Goal: Task Accomplishment & Management: Manage account settings

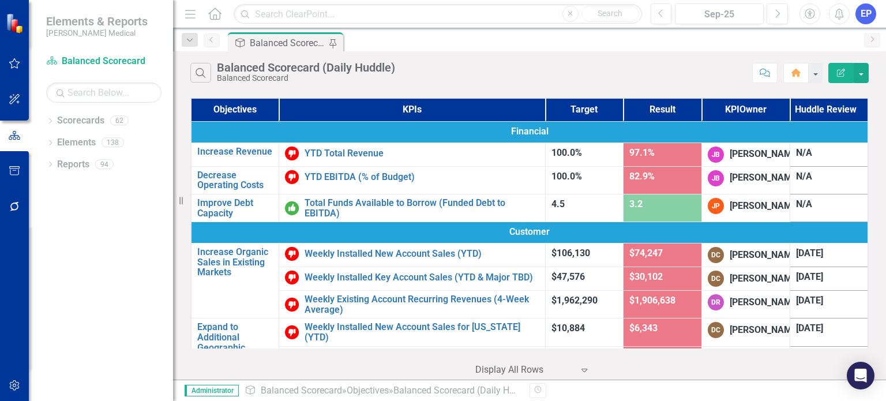
click at [869, 221] on div "Objectives KPIs Target Result KPI Owner Huddle Review Financial Increase Revenu…" at bounding box center [529, 237] width 713 height 285
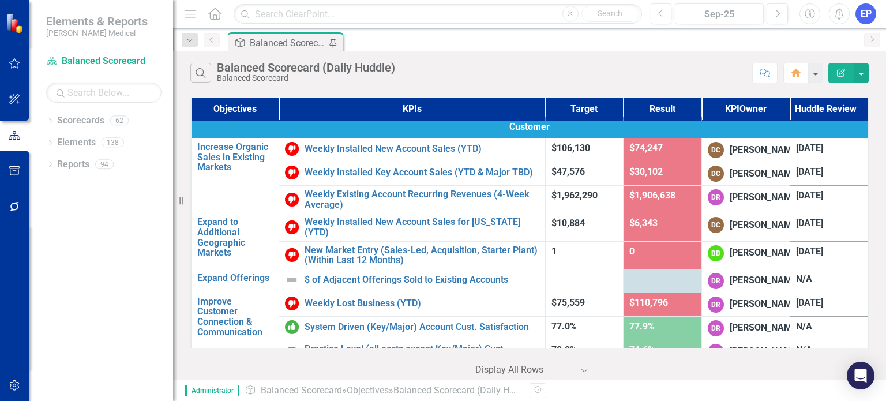
scroll to position [107, 0]
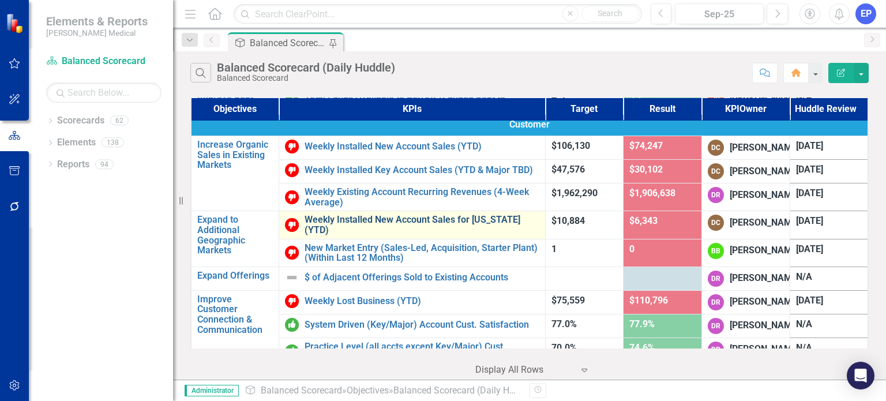
click at [480, 235] on link "Weekly Installed New Account Sales for [US_STATE] (YTD)" at bounding box center [422, 225] width 234 height 20
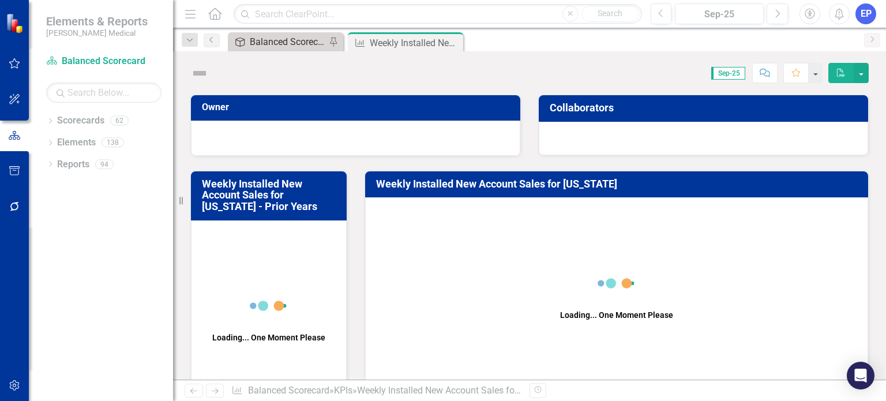
click at [292, 35] on div "Balanced Scorecard (Daily Huddle)" at bounding box center [288, 42] width 76 height 14
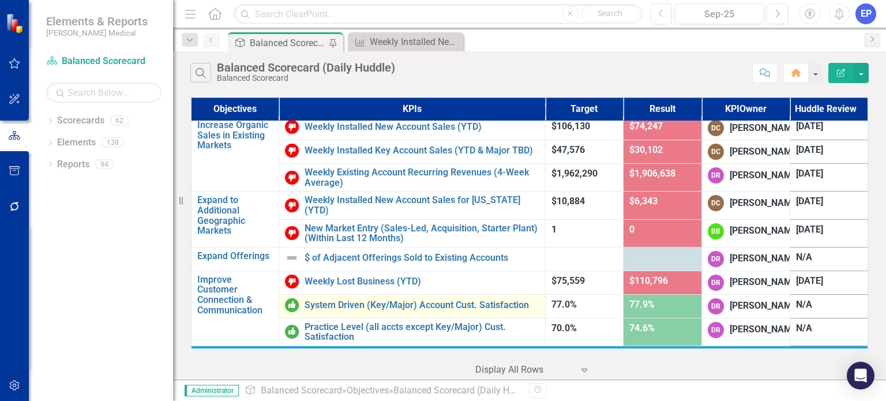
scroll to position [115, 0]
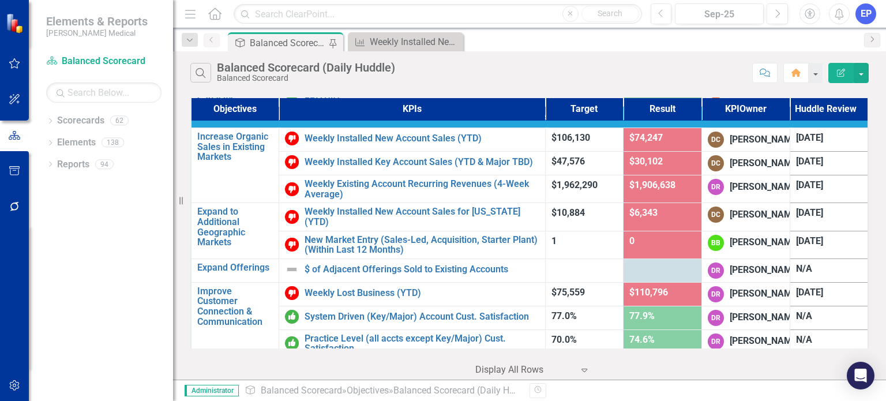
click at [503, 88] on div "Search Balanced Scorecard (Daily Huddle) Balanced Scorecard Comment Home Edit R…" at bounding box center [529, 215] width 713 height 328
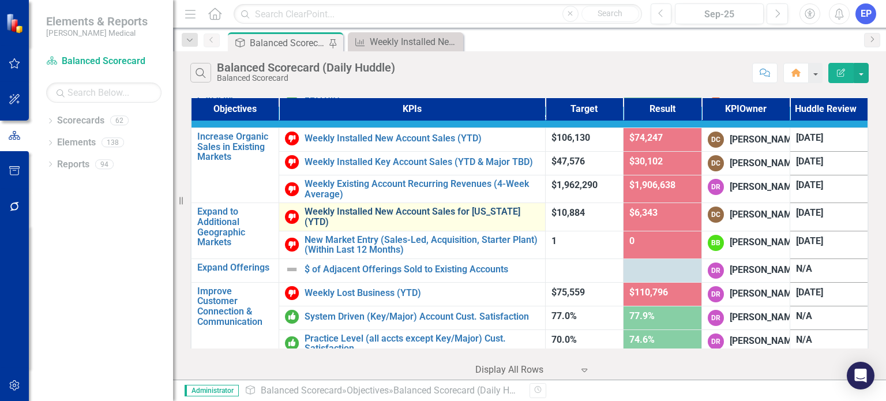
click at [501, 227] on link "Weekly Installed New Account Sales for [US_STATE] (YTD)" at bounding box center [422, 217] width 234 height 20
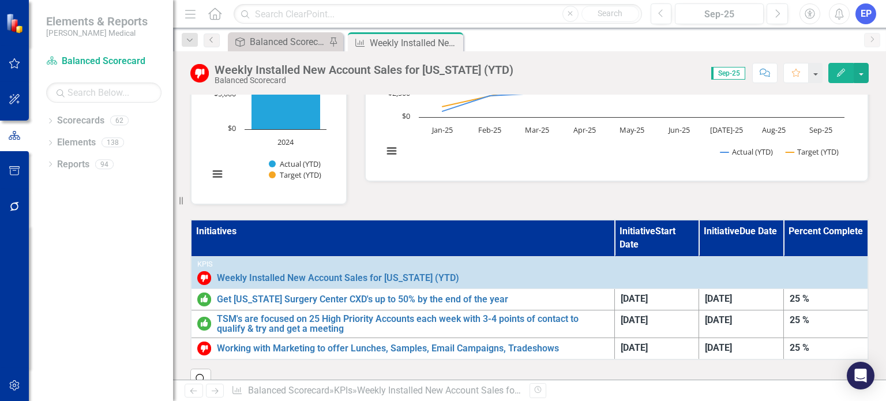
scroll to position [207, 0]
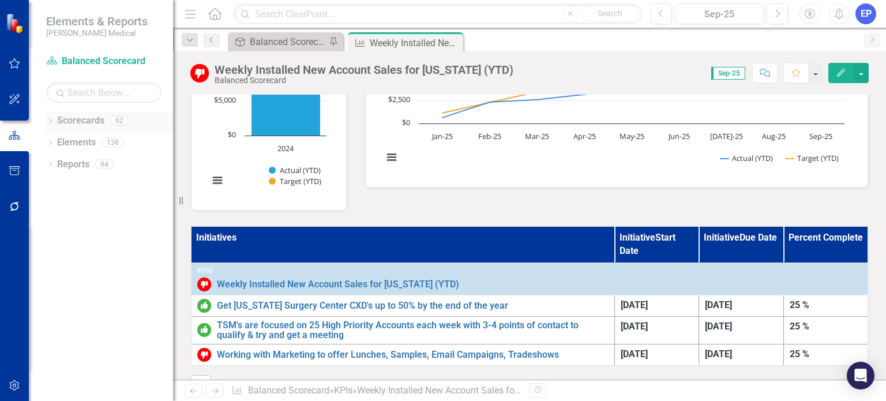
click at [47, 121] on icon "Dropdown" at bounding box center [50, 122] width 8 height 6
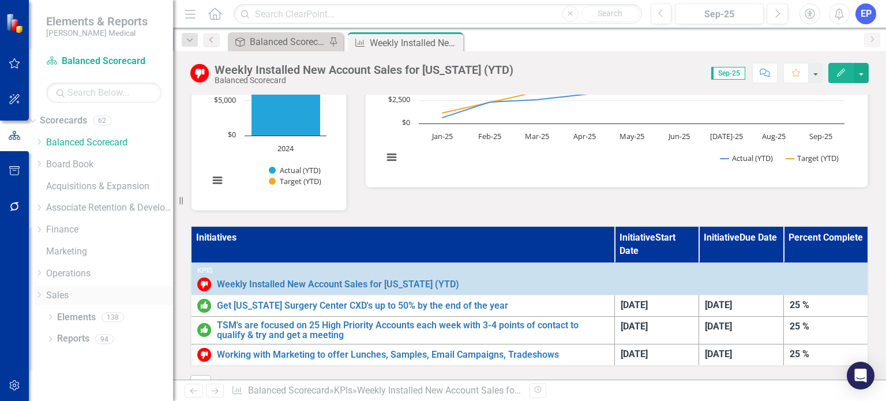
click at [43, 294] on icon "Dropdown" at bounding box center [39, 294] width 9 height 7
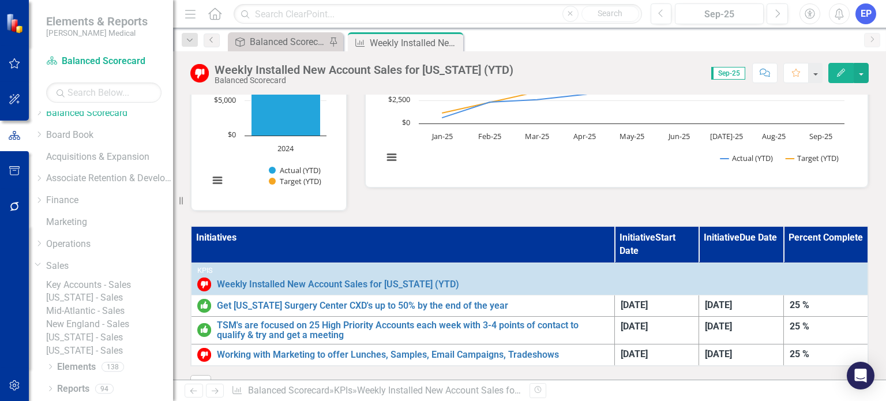
click at [104, 291] on link "[US_STATE] - Sales" at bounding box center [109, 297] width 127 height 13
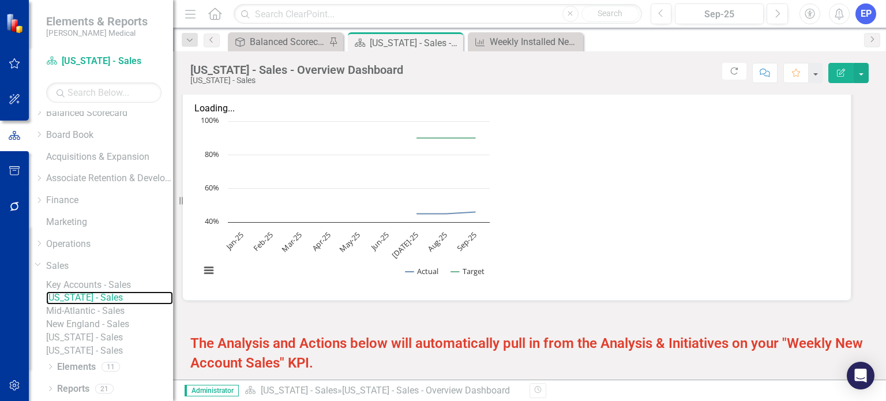
scroll to position [1752, 0]
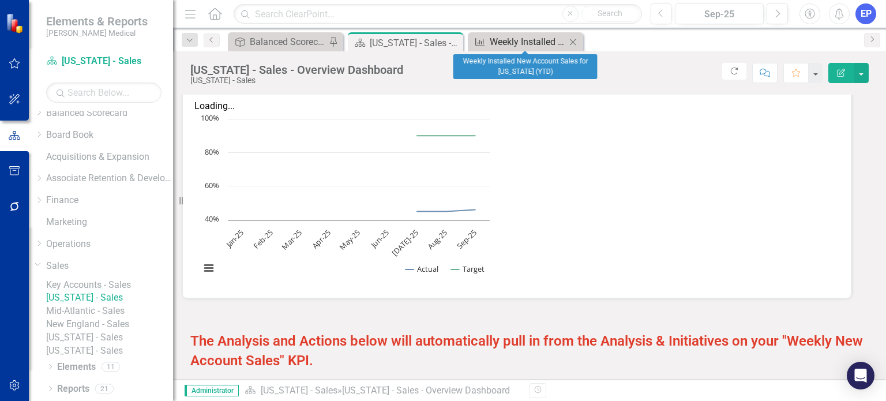
click at [547, 42] on div "Weekly Installed New Account Sales for [US_STATE] (YTD)" at bounding box center [528, 42] width 76 height 14
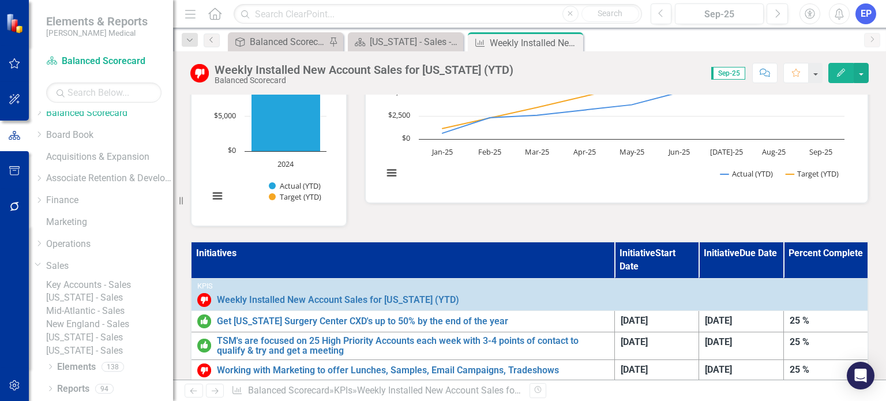
scroll to position [197, 0]
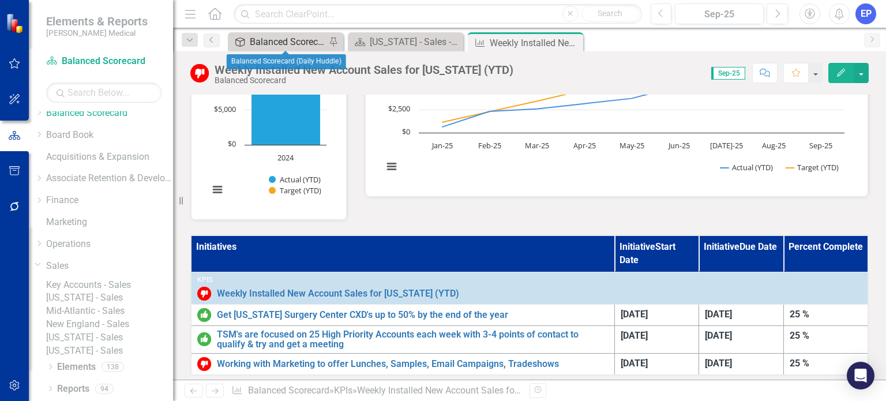
click at [295, 40] on div "Balanced Scorecard (Daily Huddle)" at bounding box center [288, 42] width 76 height 14
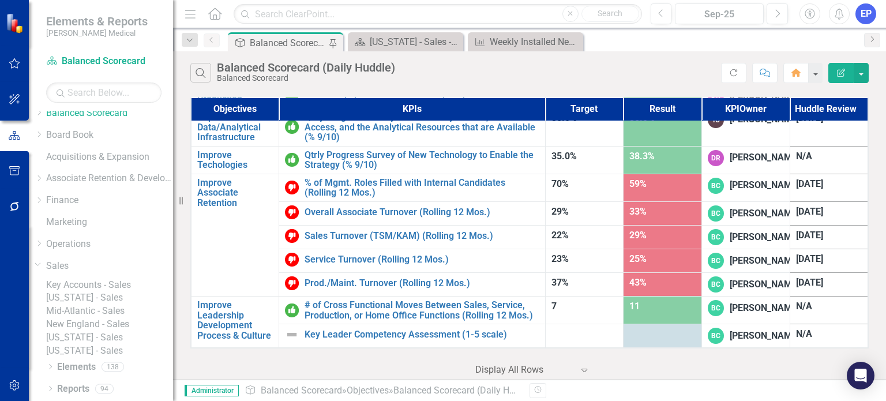
scroll to position [861, 0]
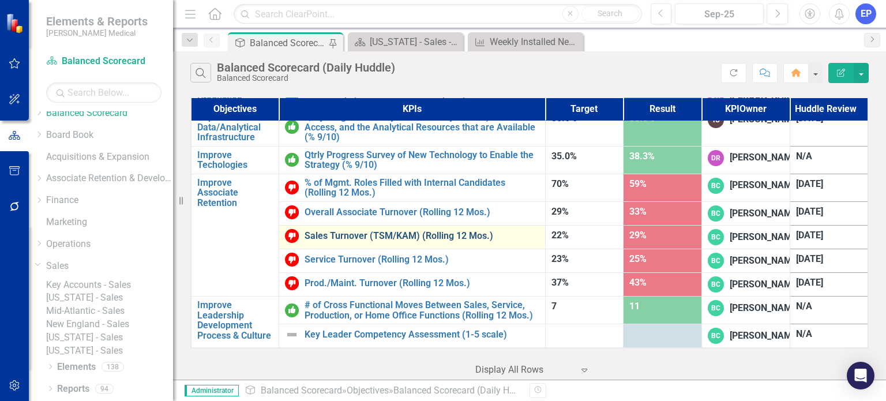
click at [415, 241] on link "Sales Turnover (TSM/KAM) (Rolling 12 Mos.)" at bounding box center [422, 236] width 234 height 10
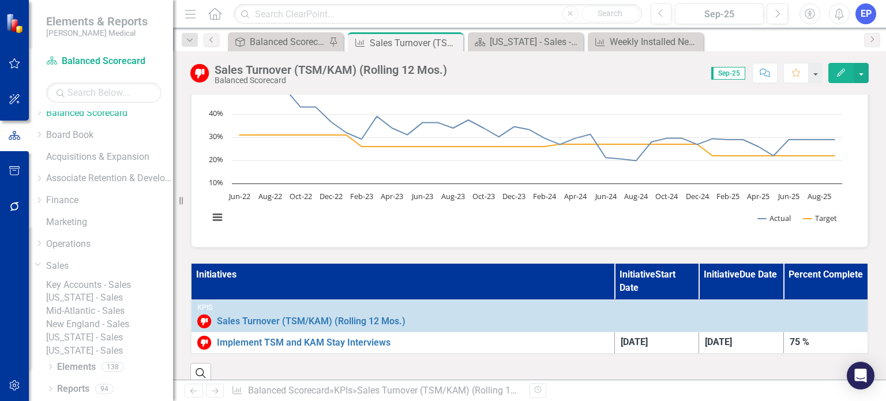
scroll to position [123, 0]
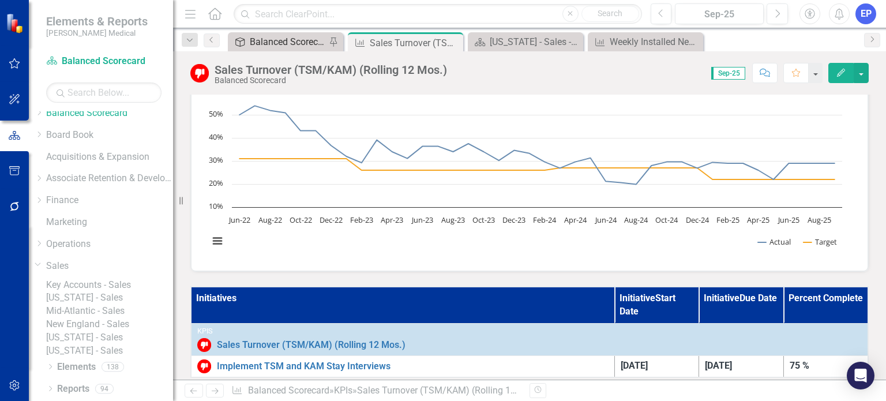
click at [285, 43] on div "Balanced Scorecard (Daily Huddle)" at bounding box center [288, 42] width 76 height 14
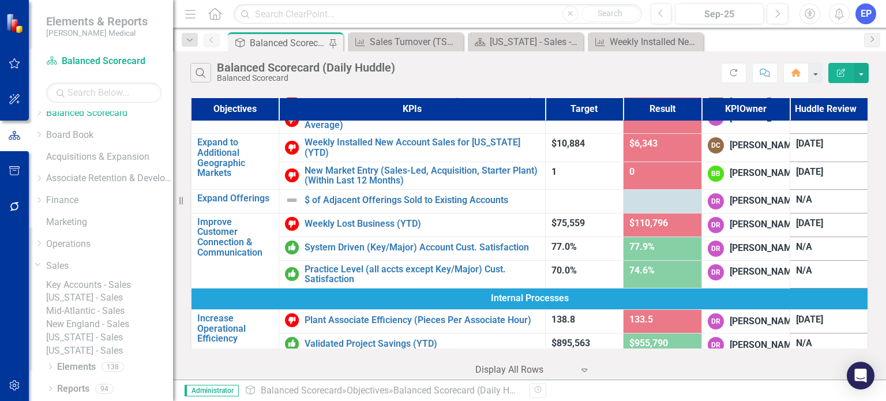
scroll to position [161, 0]
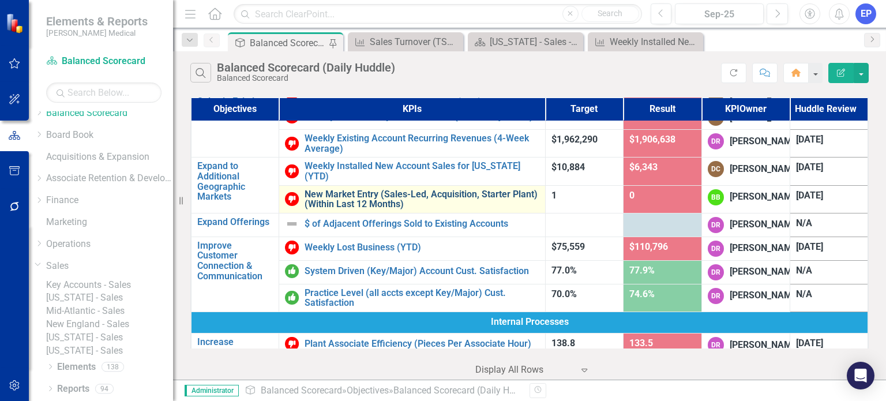
click at [440, 209] on link "New Market Entry (Sales-Led, Acquisition, Starter Plant) (Within Last 12 Months)" at bounding box center [422, 199] width 234 height 20
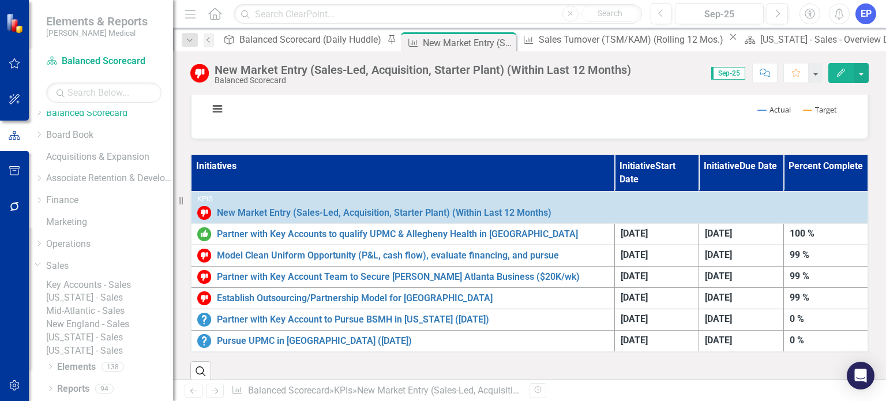
scroll to position [275, 0]
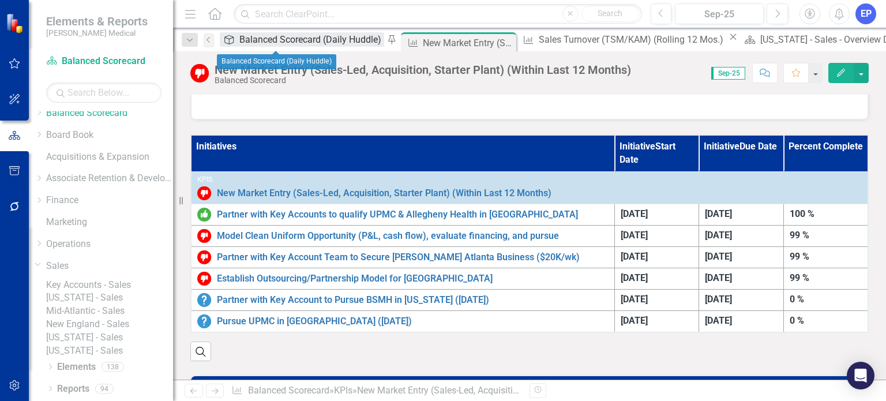
click at [284, 43] on div "Balanced Scorecard (Daily Huddle)" at bounding box center [311, 39] width 145 height 14
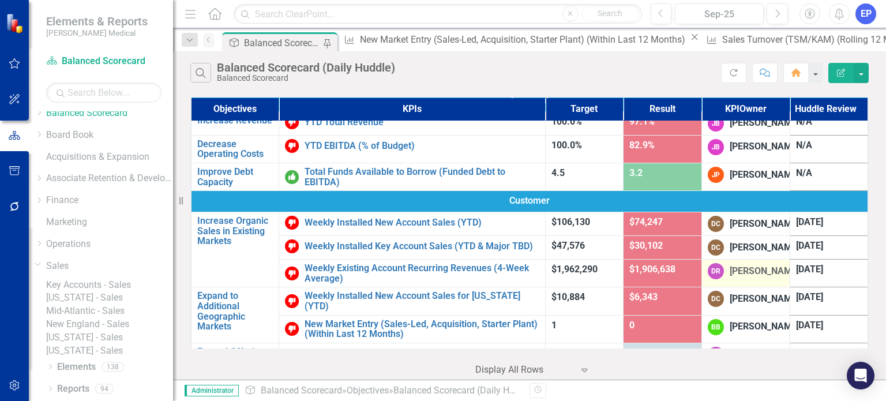
scroll to position [58, 0]
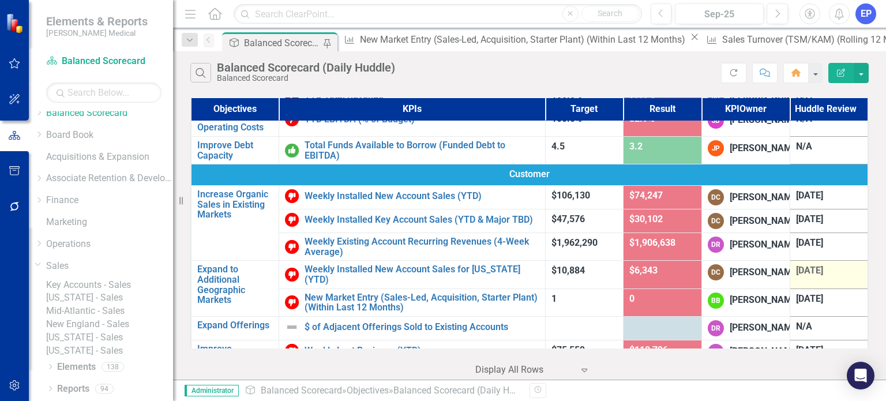
click at [799, 276] on span "[DATE]" at bounding box center [809, 270] width 27 height 11
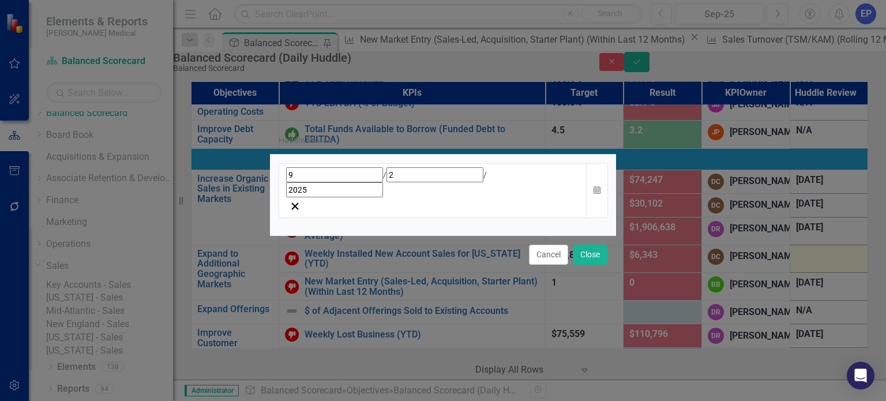
click at [552, 194] on div "[DATE]" at bounding box center [433, 182] width 294 height 30
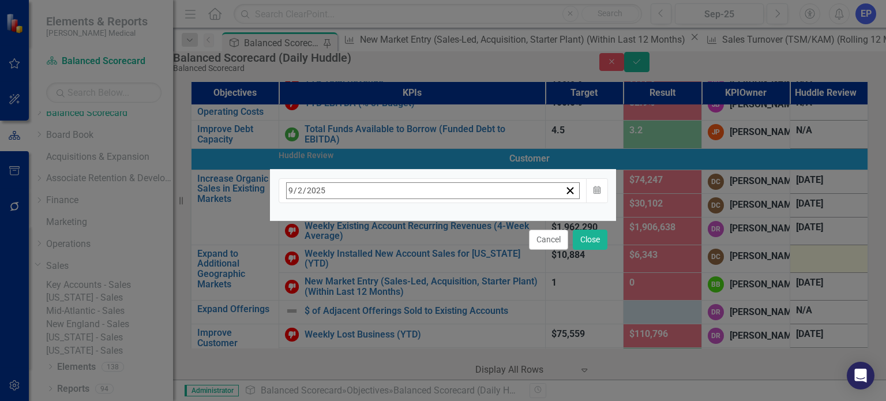
click at [455, 222] on button "›" at bounding box center [442, 215] width 25 height 25
click at [328, 304] on abbr "13" at bounding box center [322, 303] width 9 height 9
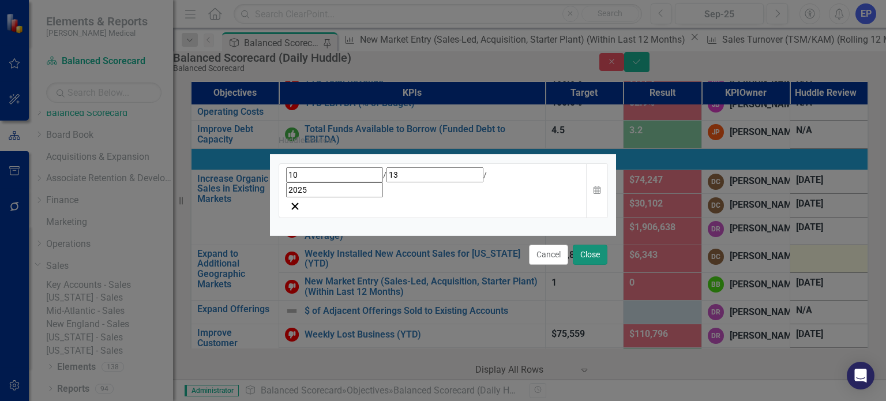
click at [594, 245] on button "Close" at bounding box center [590, 255] width 35 height 20
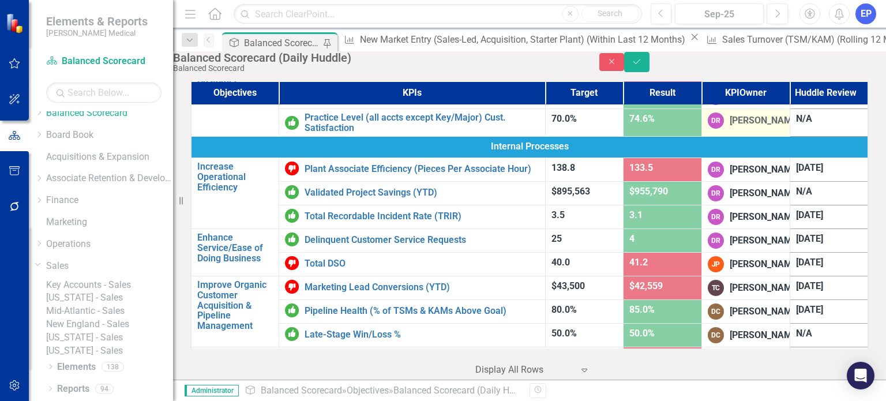
scroll to position [346, 0]
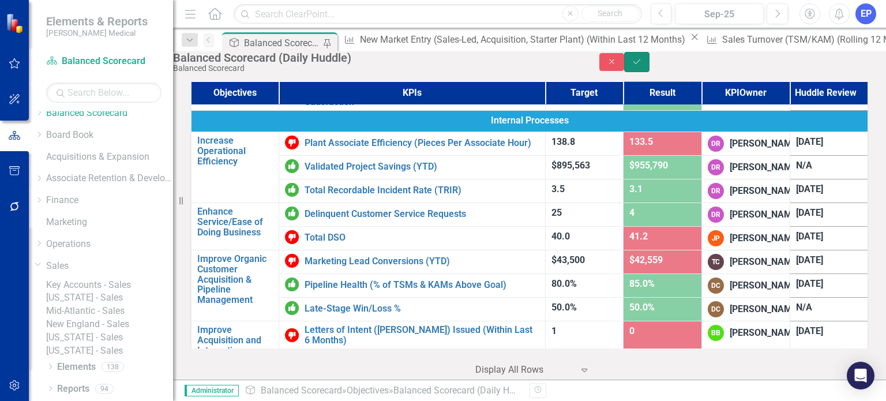
click at [642, 66] on icon "Save" at bounding box center [637, 62] width 10 height 8
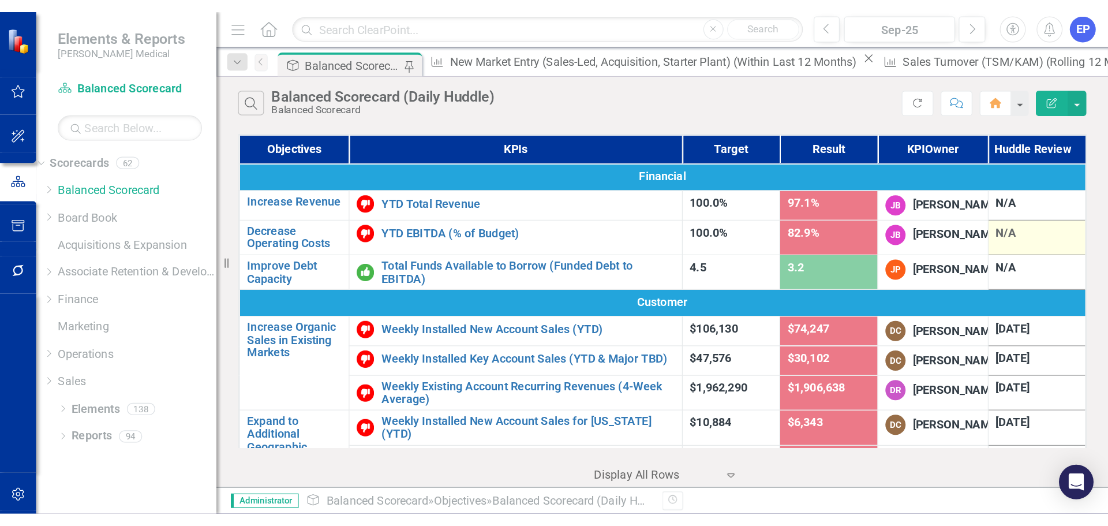
scroll to position [0, 0]
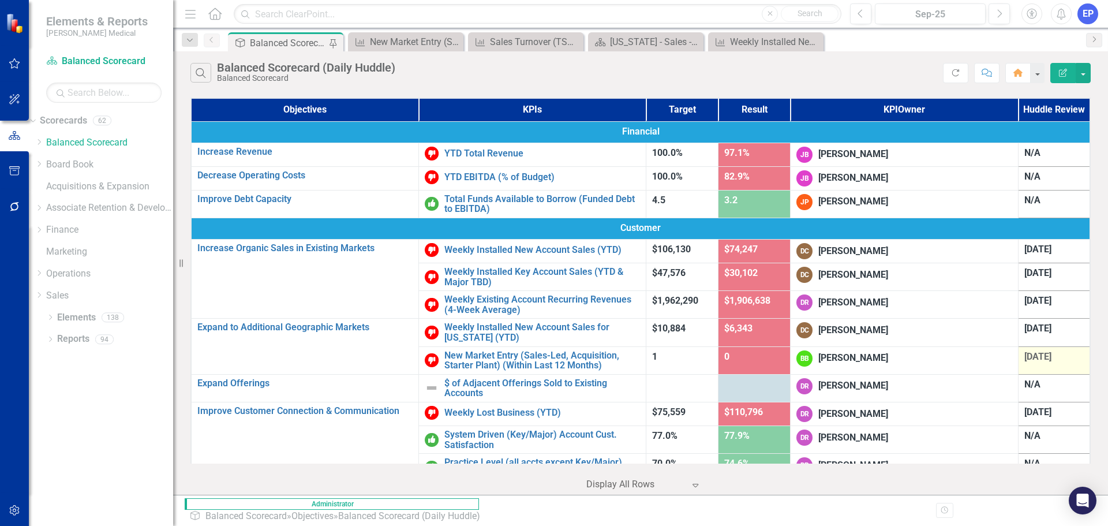
click at [886, 351] on span "[DATE]" at bounding box center [1037, 356] width 27 height 11
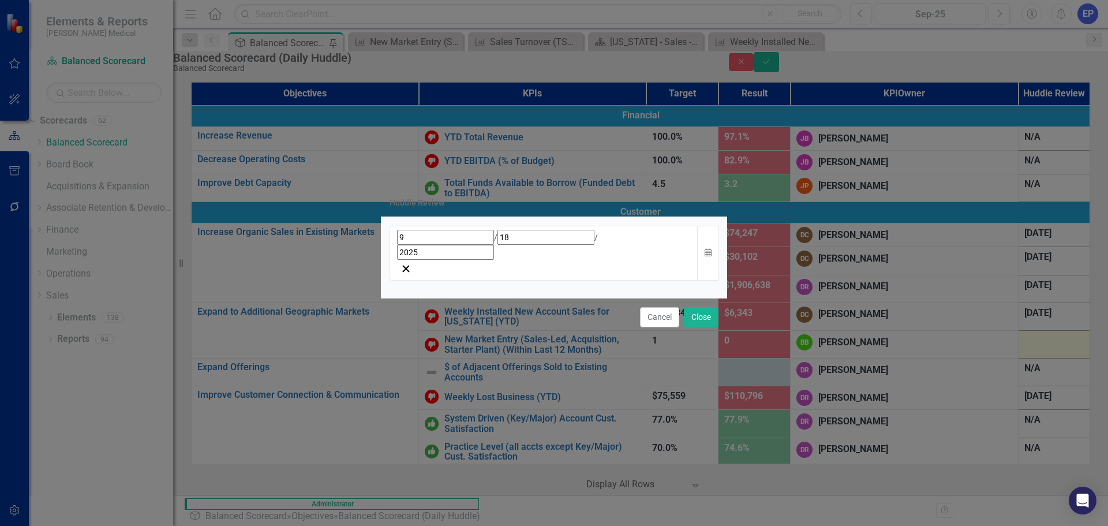
click at [626, 260] on div "[DATE]" at bounding box center [543, 253] width 309 height 55
click at [474, 248] on div "[DATE]" at bounding box center [544, 245] width 294 height 30
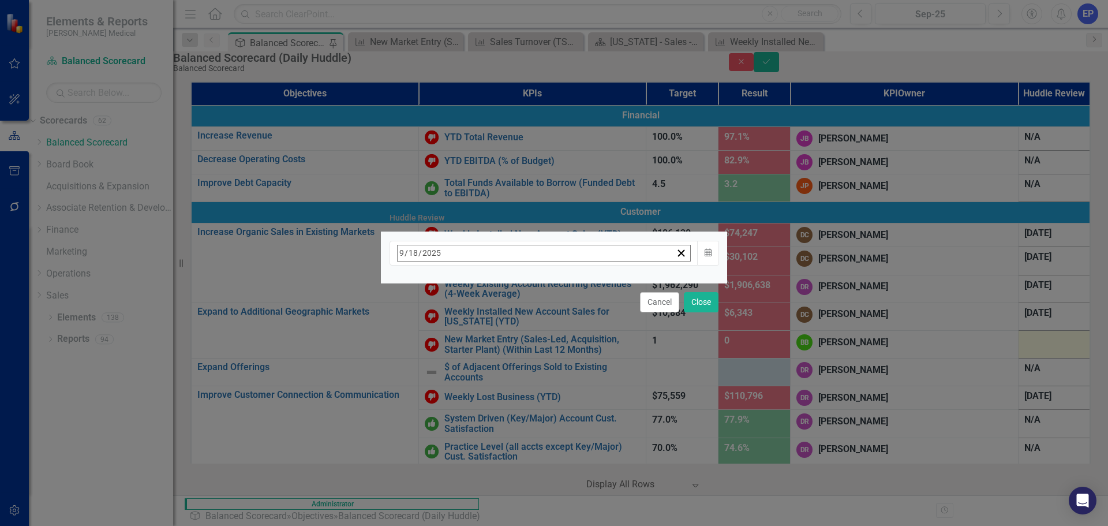
click at [566, 282] on button "›" at bounding box center [553, 277] width 25 height 25
click at [438, 366] on abbr "13" at bounding box center [433, 365] width 9 height 9
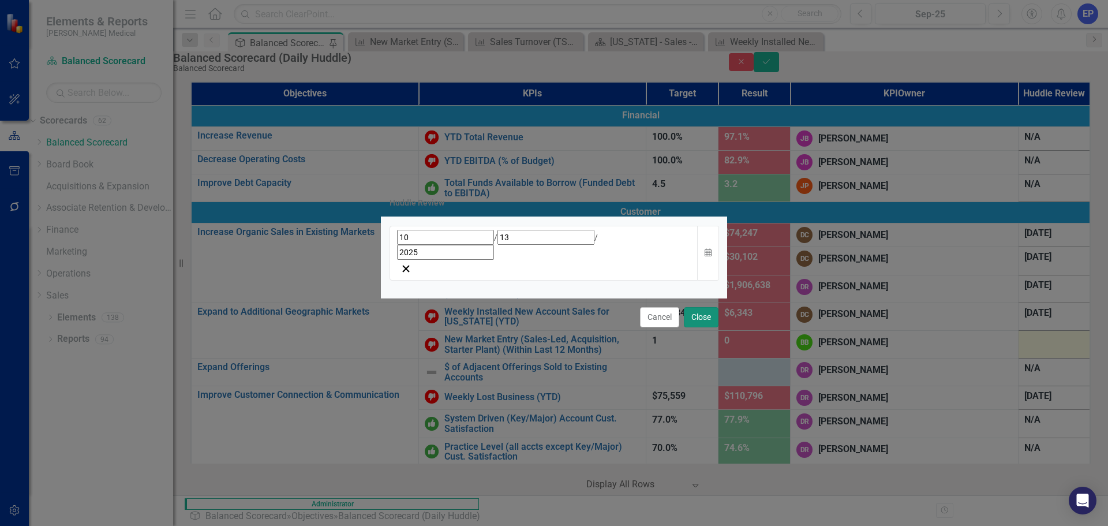
click at [701, 307] on button "Close" at bounding box center [701, 317] width 35 height 20
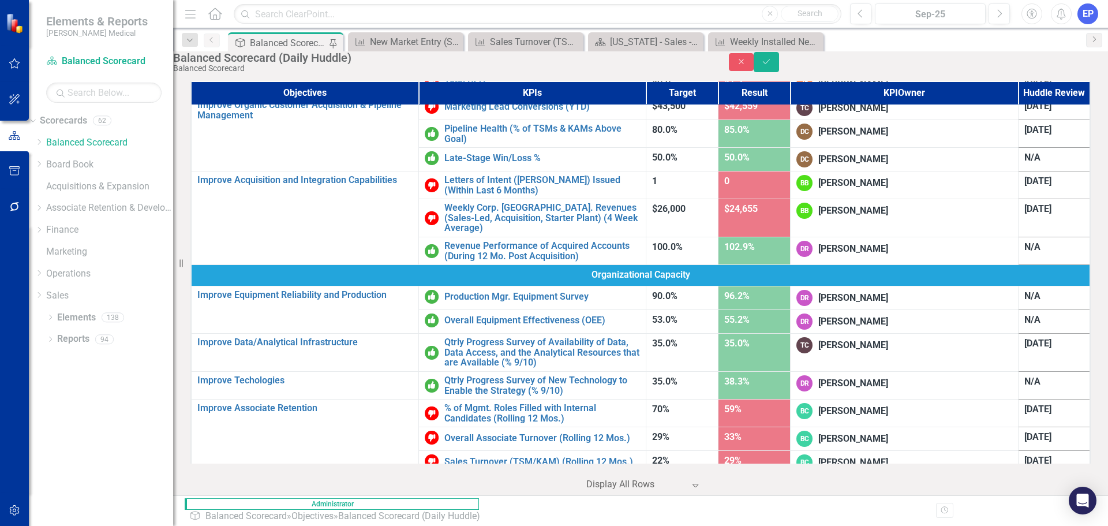
scroll to position [546, 0]
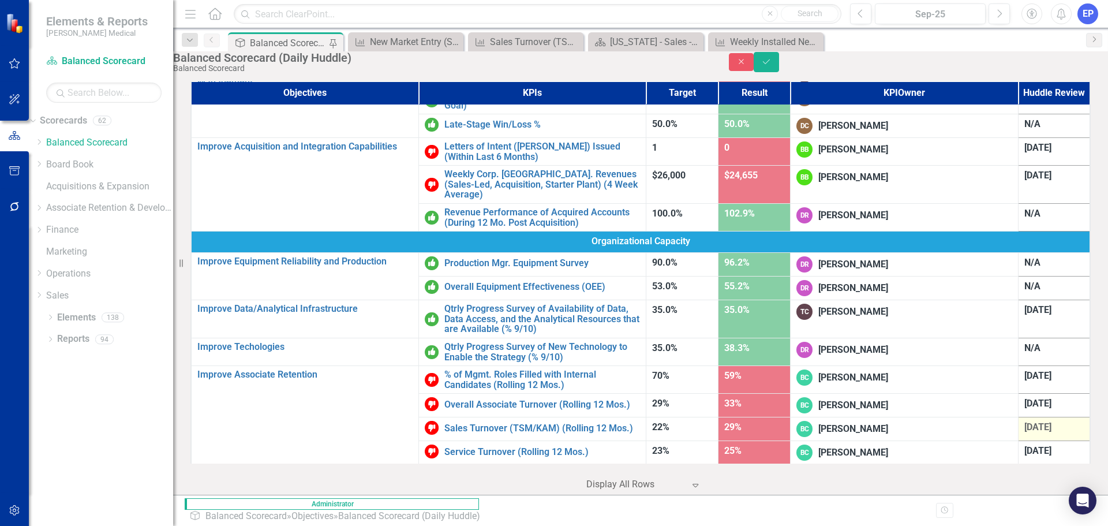
click at [886, 400] on div "[DATE]" at bounding box center [1054, 427] width 60 height 13
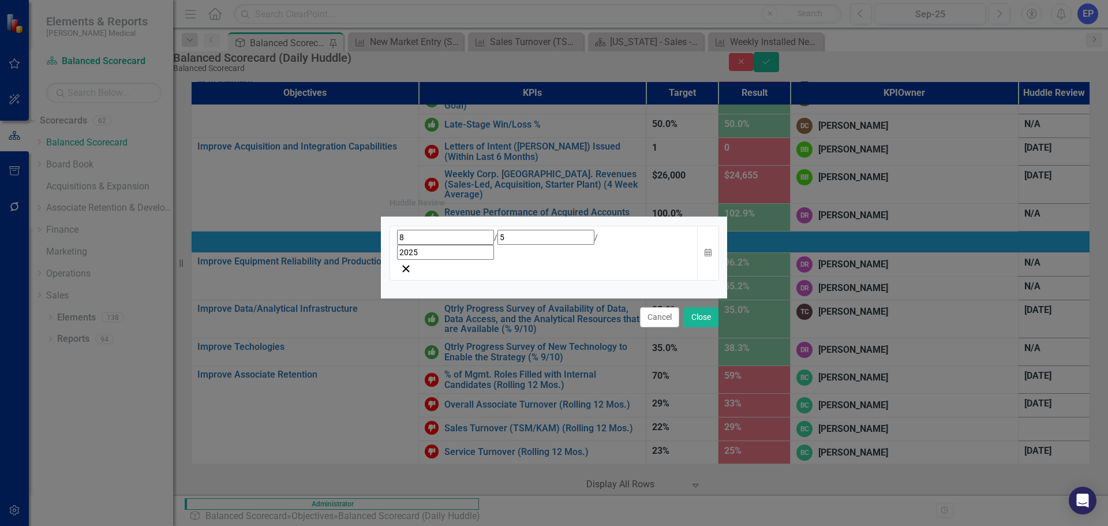
click at [613, 257] on div "[DATE]" at bounding box center [544, 245] width 294 height 30
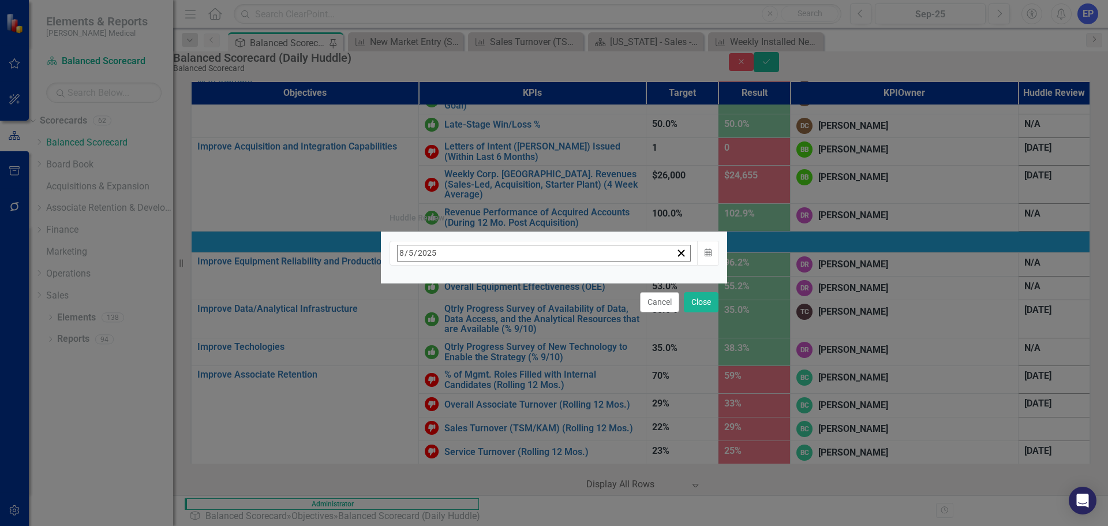
click at [566, 286] on button "›" at bounding box center [553, 277] width 25 height 25
click at [438, 362] on abbr "13" at bounding box center [433, 365] width 9 height 9
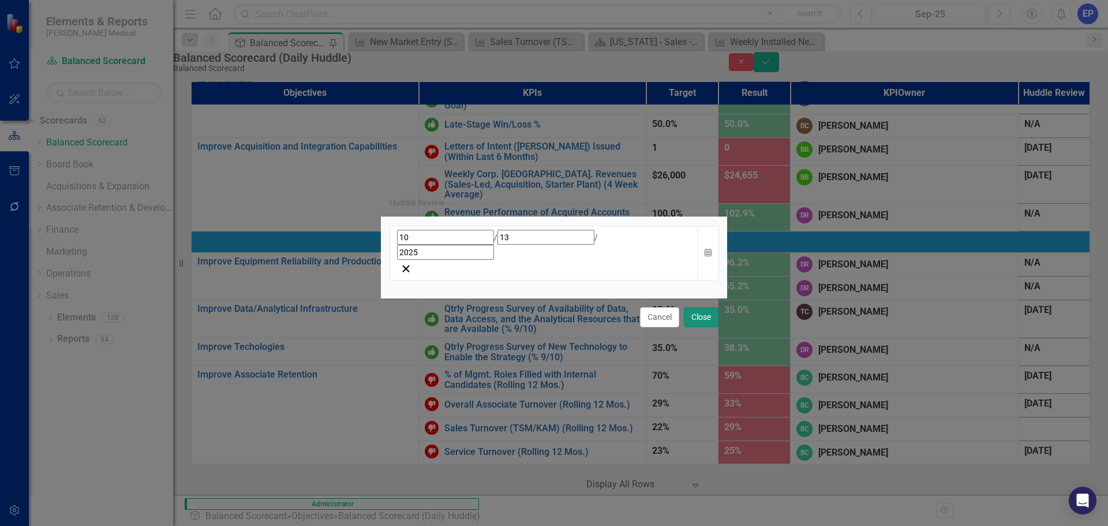
click at [699, 307] on button "Close" at bounding box center [701, 317] width 35 height 20
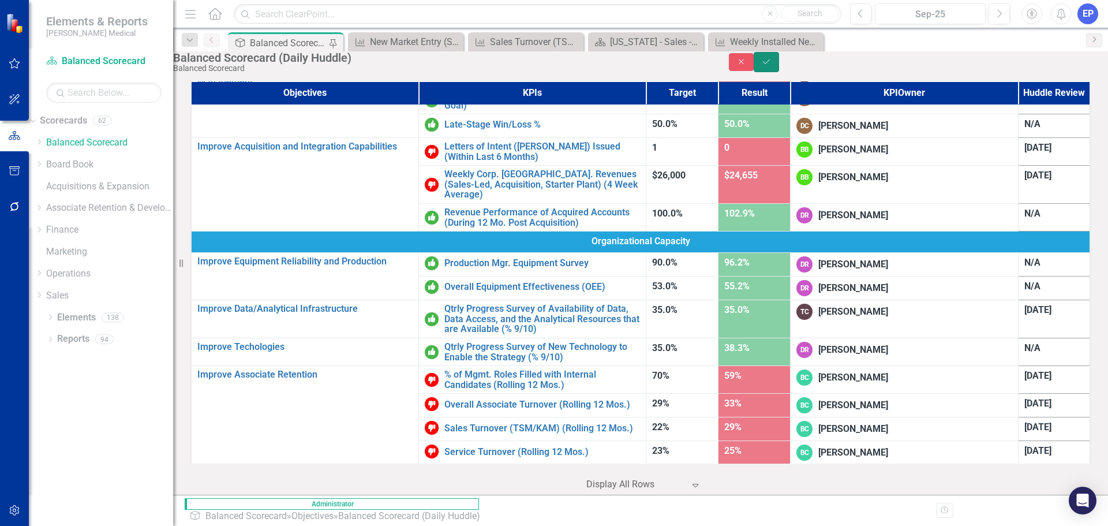
click at [771, 66] on icon "Save" at bounding box center [766, 62] width 10 height 8
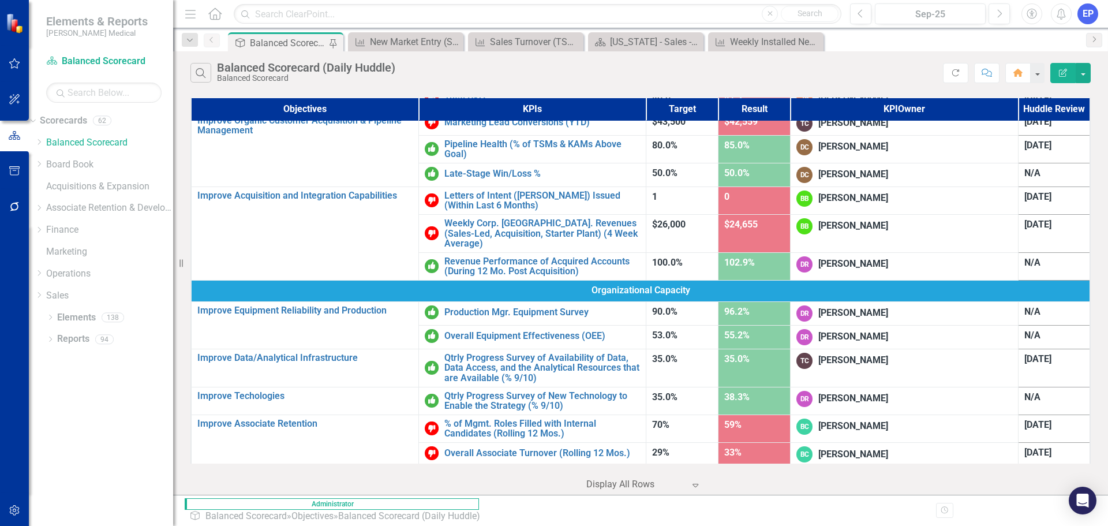
scroll to position [519, 0]
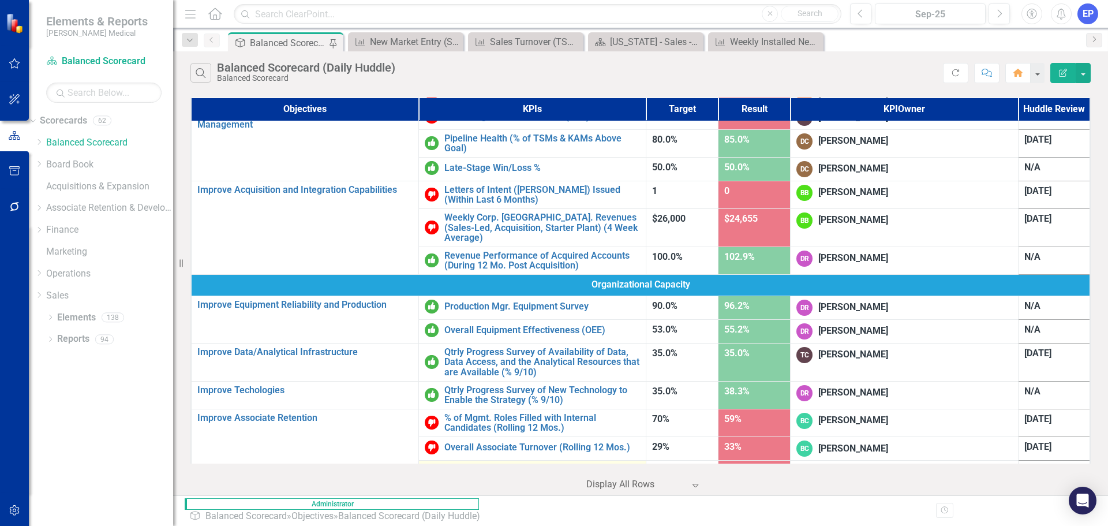
click at [507, 400] on link "Sales Turnover (TSM/KAM) (Rolling 12 Mos.)" at bounding box center [542, 471] width 196 height 10
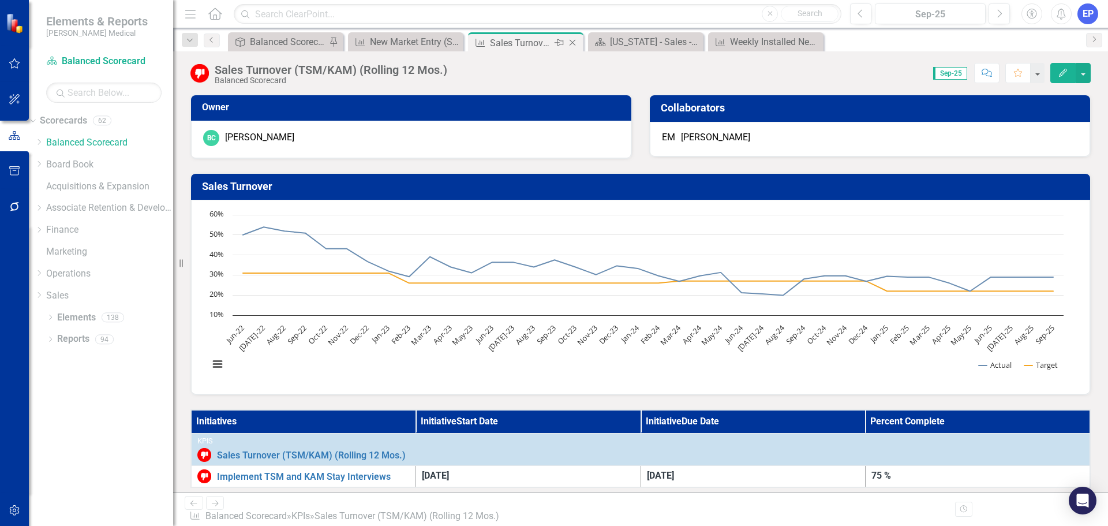
click at [575, 43] on icon "Close" at bounding box center [573, 42] width 12 height 9
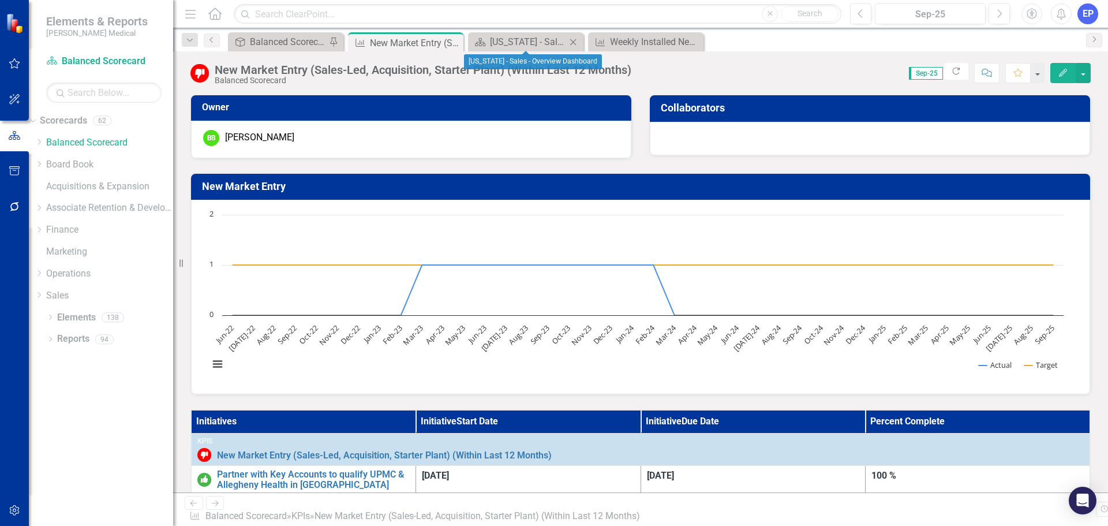
click at [580, 41] on div "Scorecard [US_STATE] - Sales - Overview Dashboard Close" at bounding box center [525, 41] width 115 height 19
click at [575, 41] on icon "Close" at bounding box center [573, 42] width 12 height 9
click at [0, 0] on icon "Close" at bounding box center [0, 0] width 0 height 0
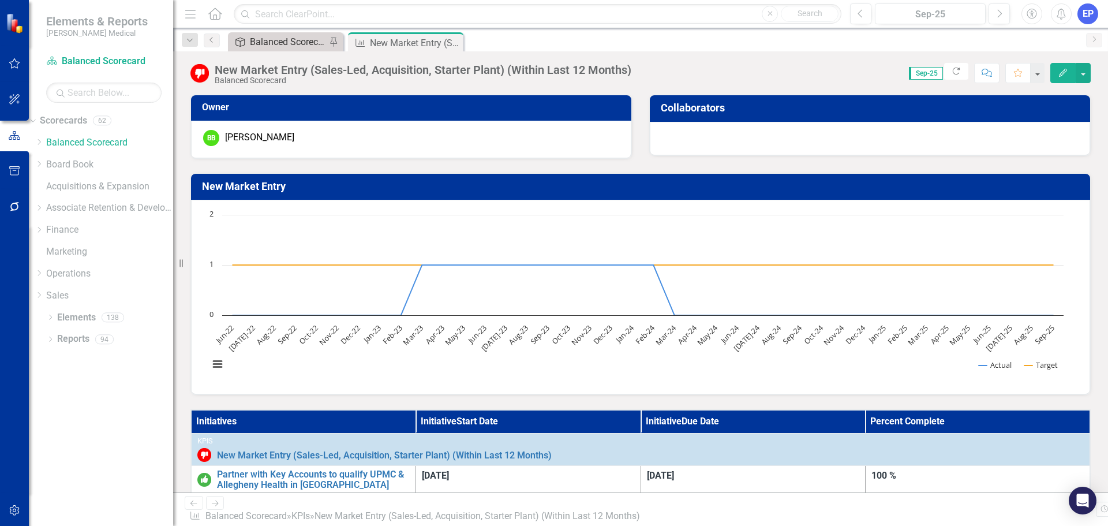
click at [270, 39] on div "Balanced Scorecard (Daily Huddle)" at bounding box center [288, 42] width 76 height 14
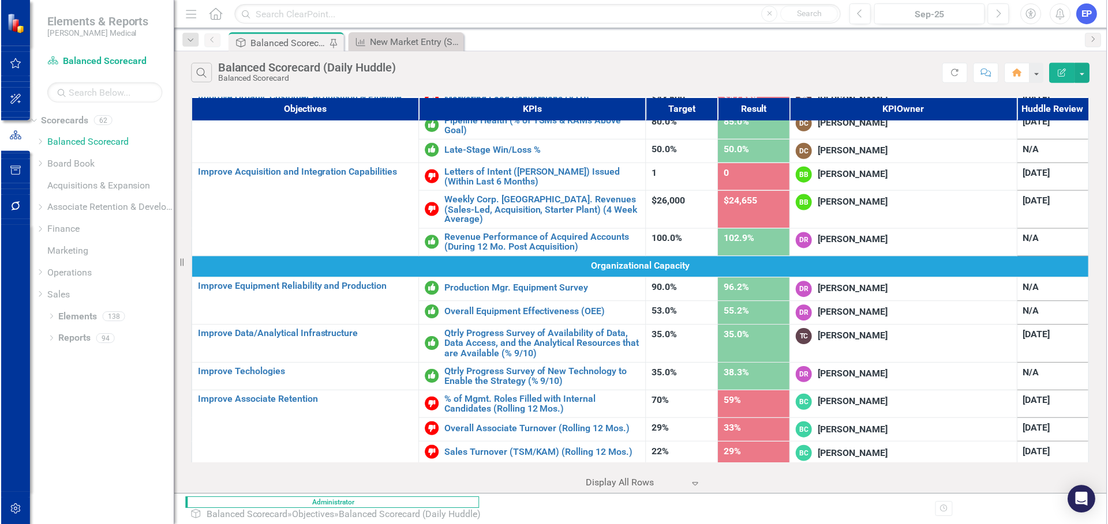
scroll to position [547, 0]
